Goal: Task Accomplishment & Management: Complete application form

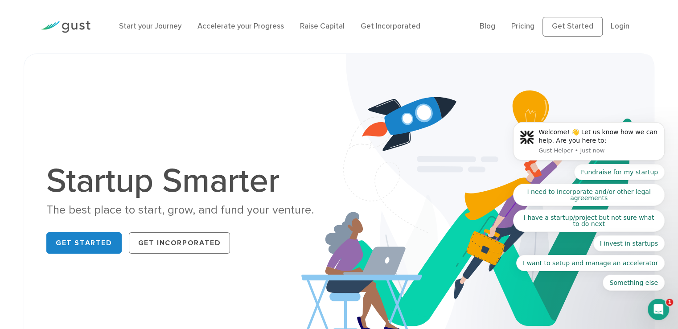
click at [572, 29] on body "Welcome! 👋 Let us know how we can help. Are you here to: Gust Helper • Just now…" at bounding box center [588, 145] width 171 height 314
click at [564, 31] on body "Welcome! 👋 Let us know how we can help. Are you here to: Gust Helper • Just now…" at bounding box center [588, 145] width 171 height 314
click at [100, 247] on link "Get Started" at bounding box center [83, 242] width 75 height 21
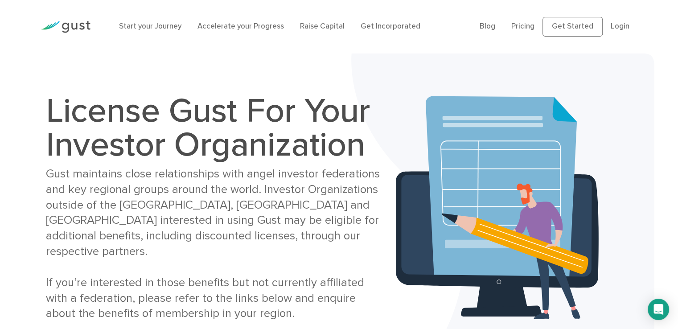
drag, startPoint x: 684, startPoint y: 52, endPoint x: 684, endPoint y: 36, distance: 16.0
